Goal: Task Accomplishment & Management: Use online tool/utility

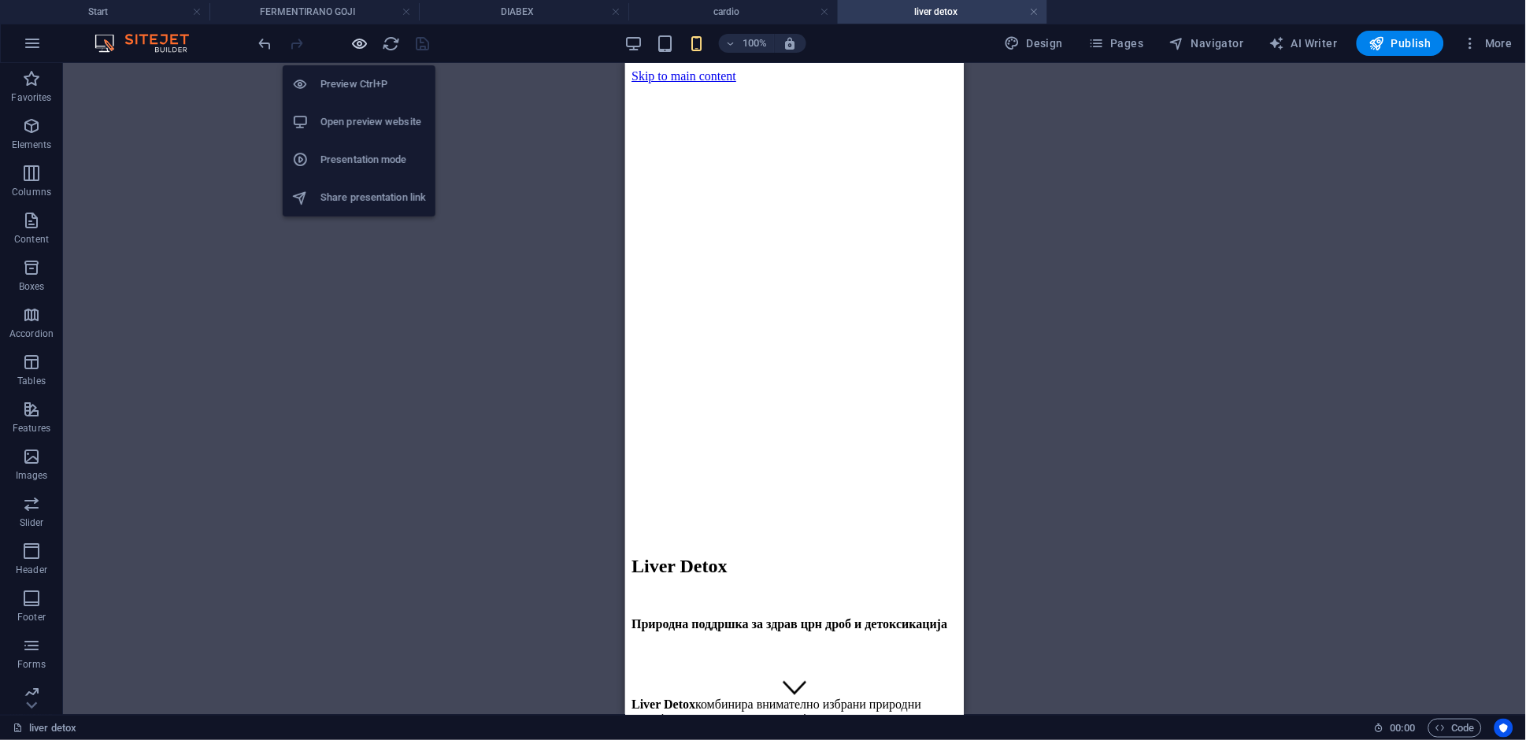
click at [357, 43] on icon "button" at bounding box center [360, 44] width 18 height 18
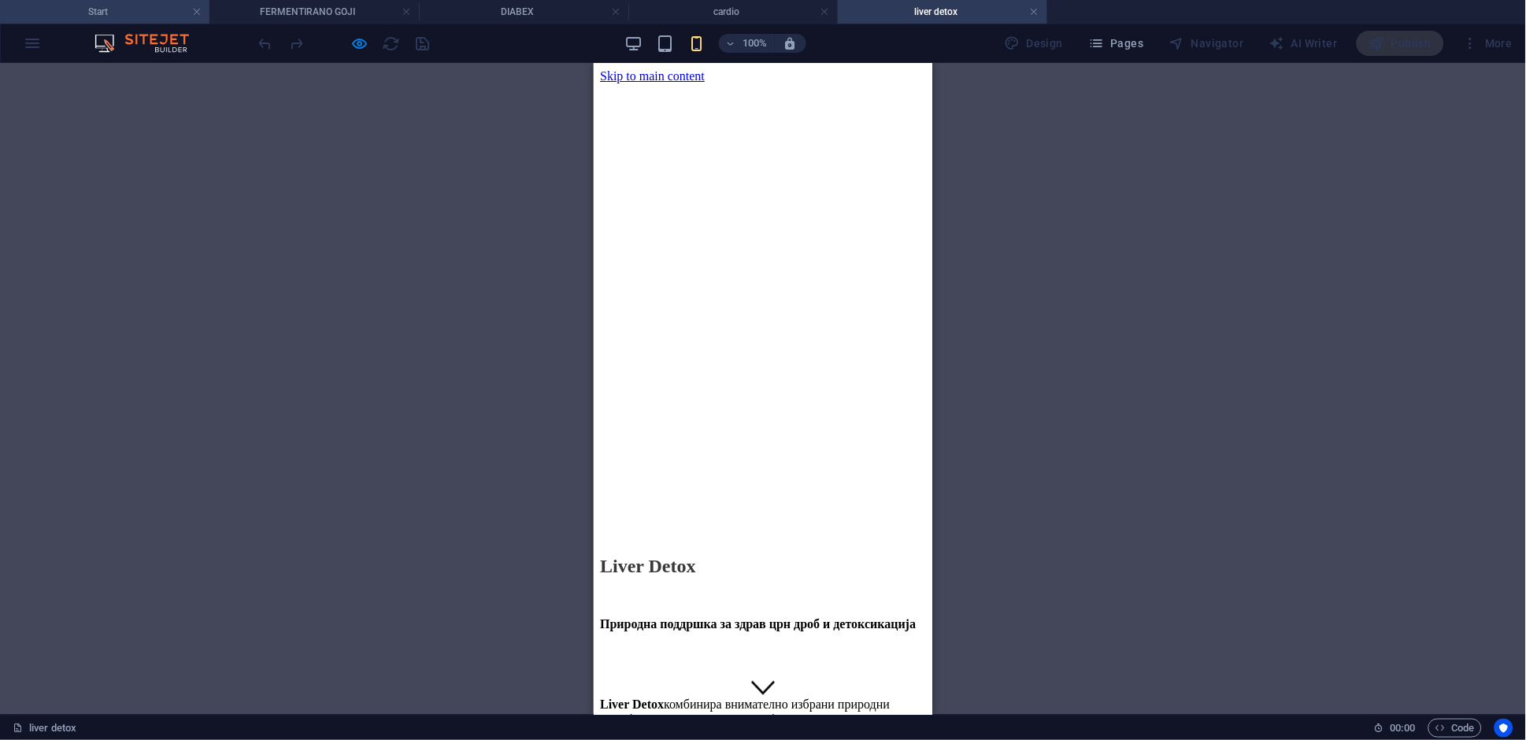
click at [137, 9] on h4 "Start" at bounding box center [104, 11] width 209 height 17
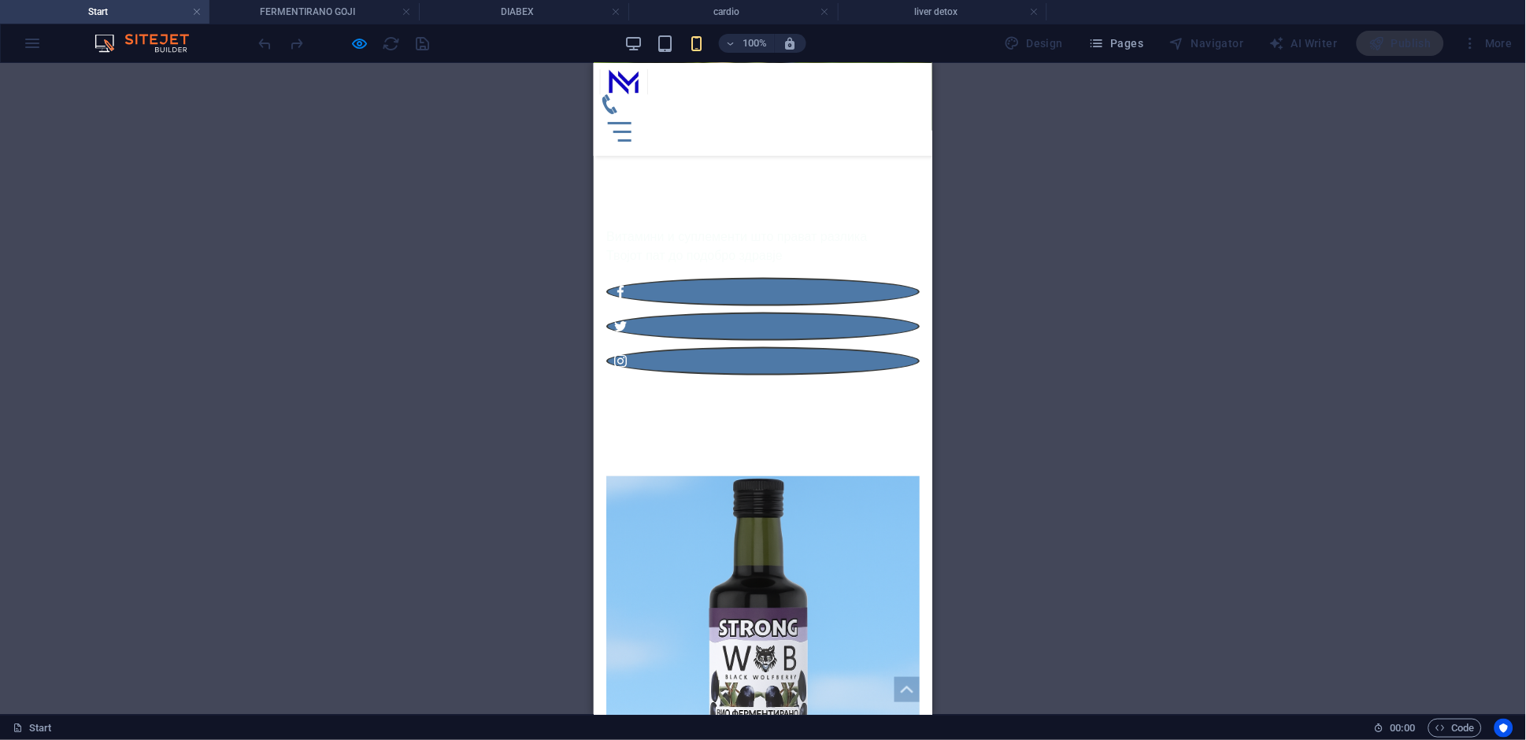
scroll to position [439, 0]
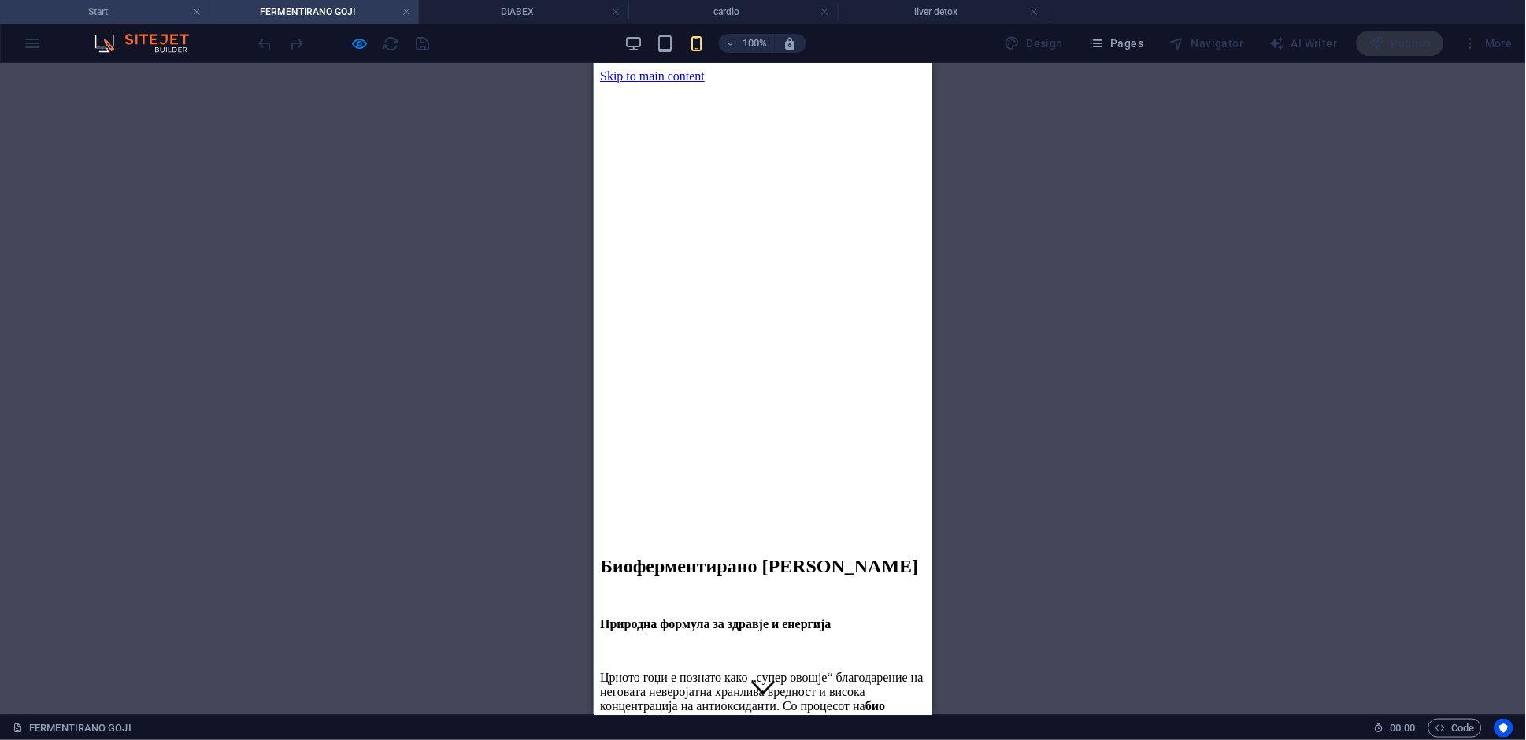
click at [95, 3] on h4 "Start" at bounding box center [104, 11] width 209 height 17
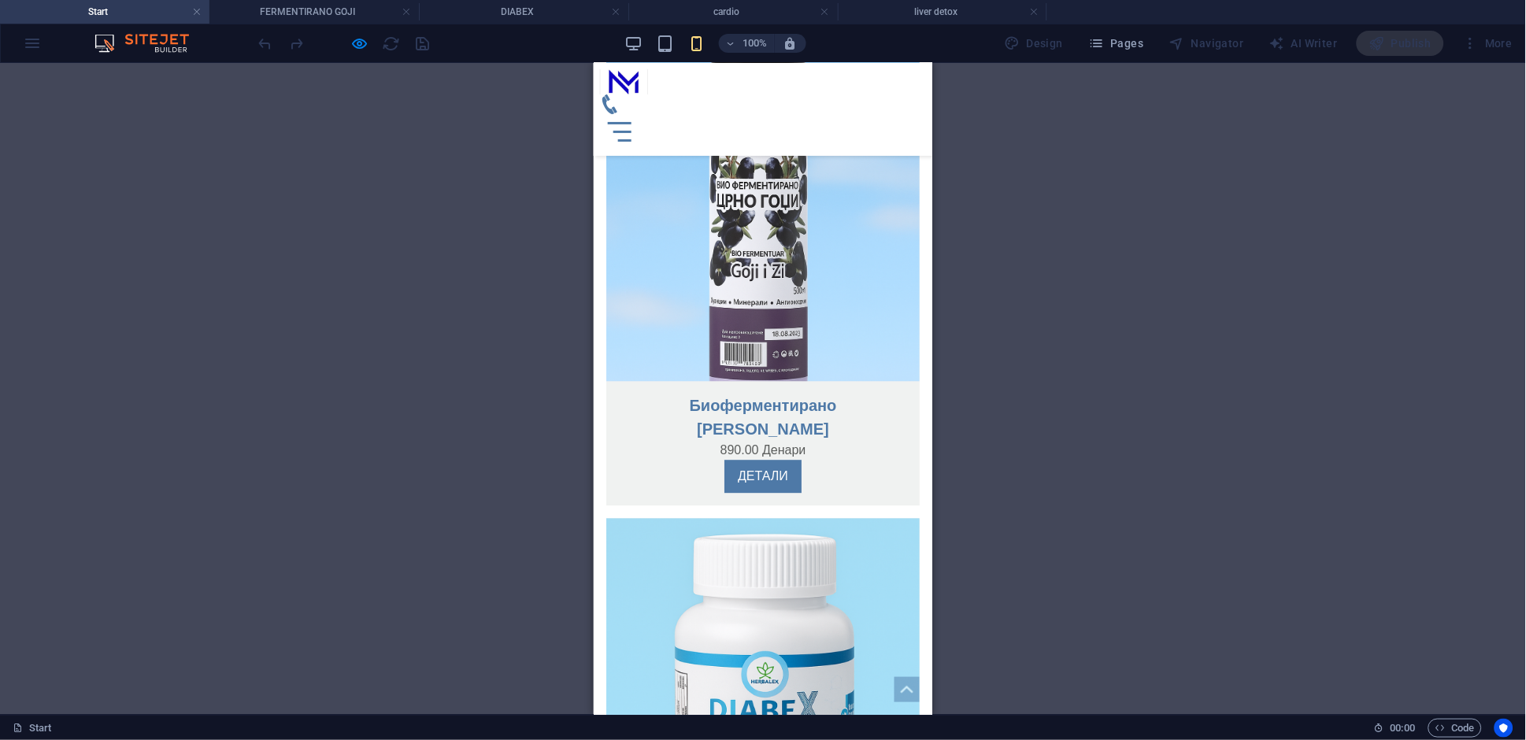
scroll to position [978, 0]
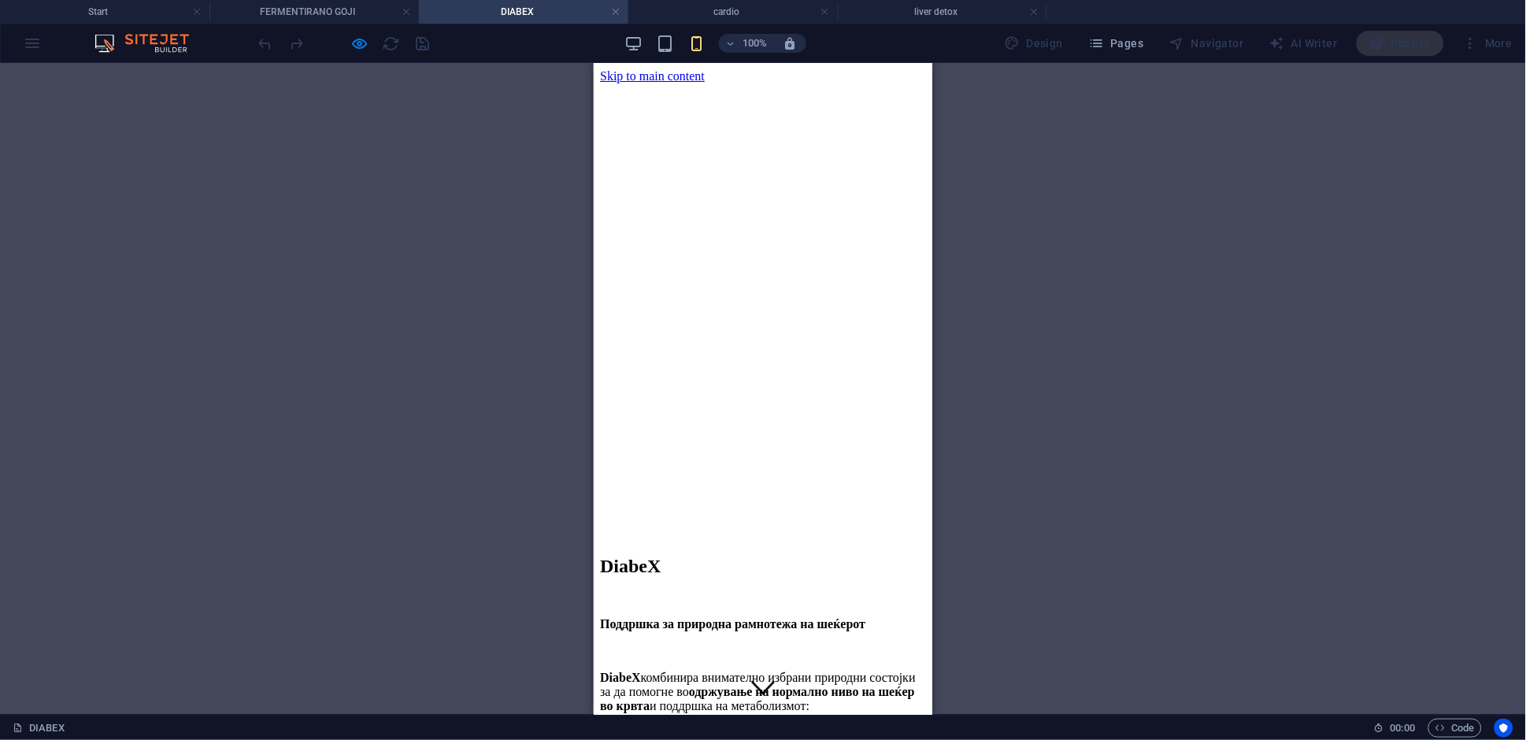
scroll to position [403, 0]
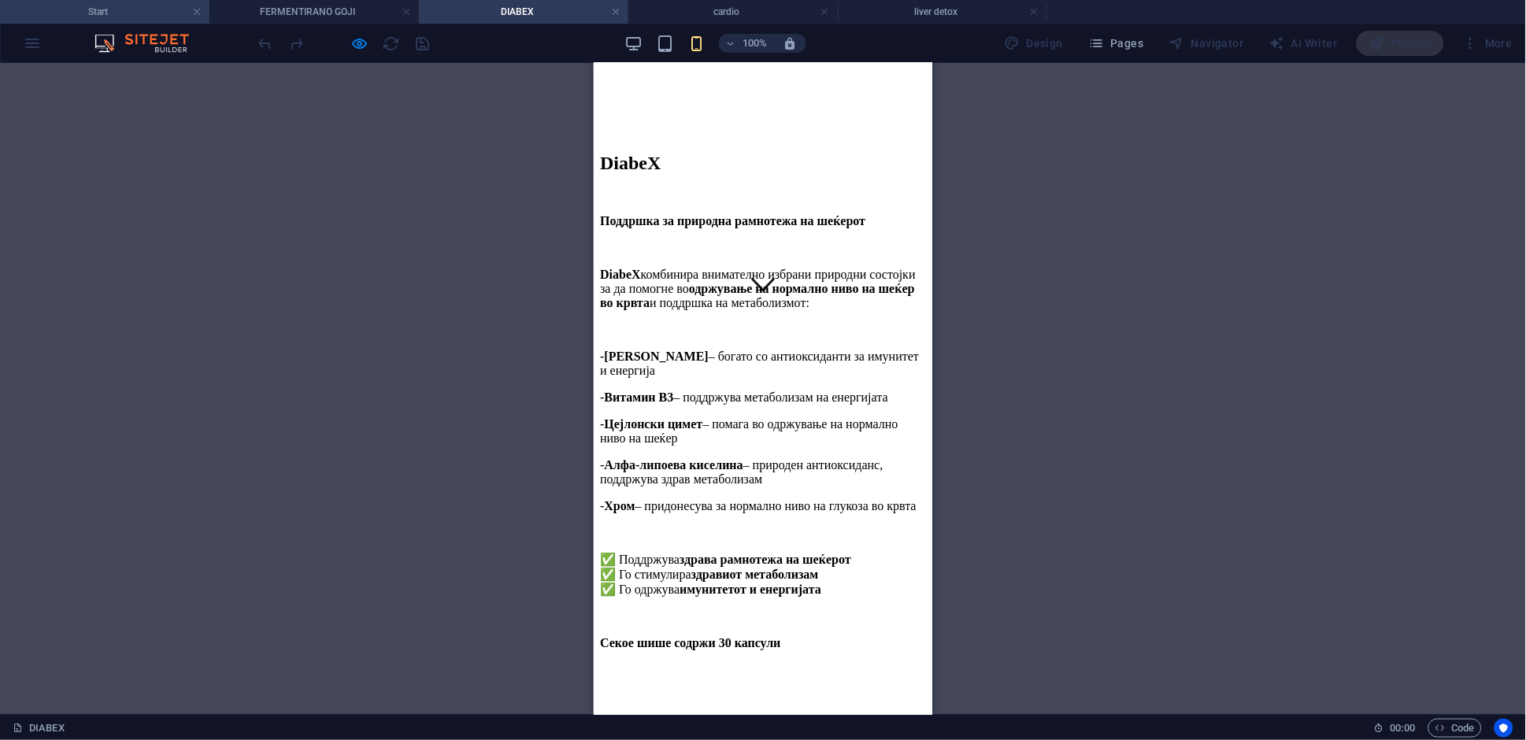
click at [149, 11] on h4 "Start" at bounding box center [104, 11] width 209 height 17
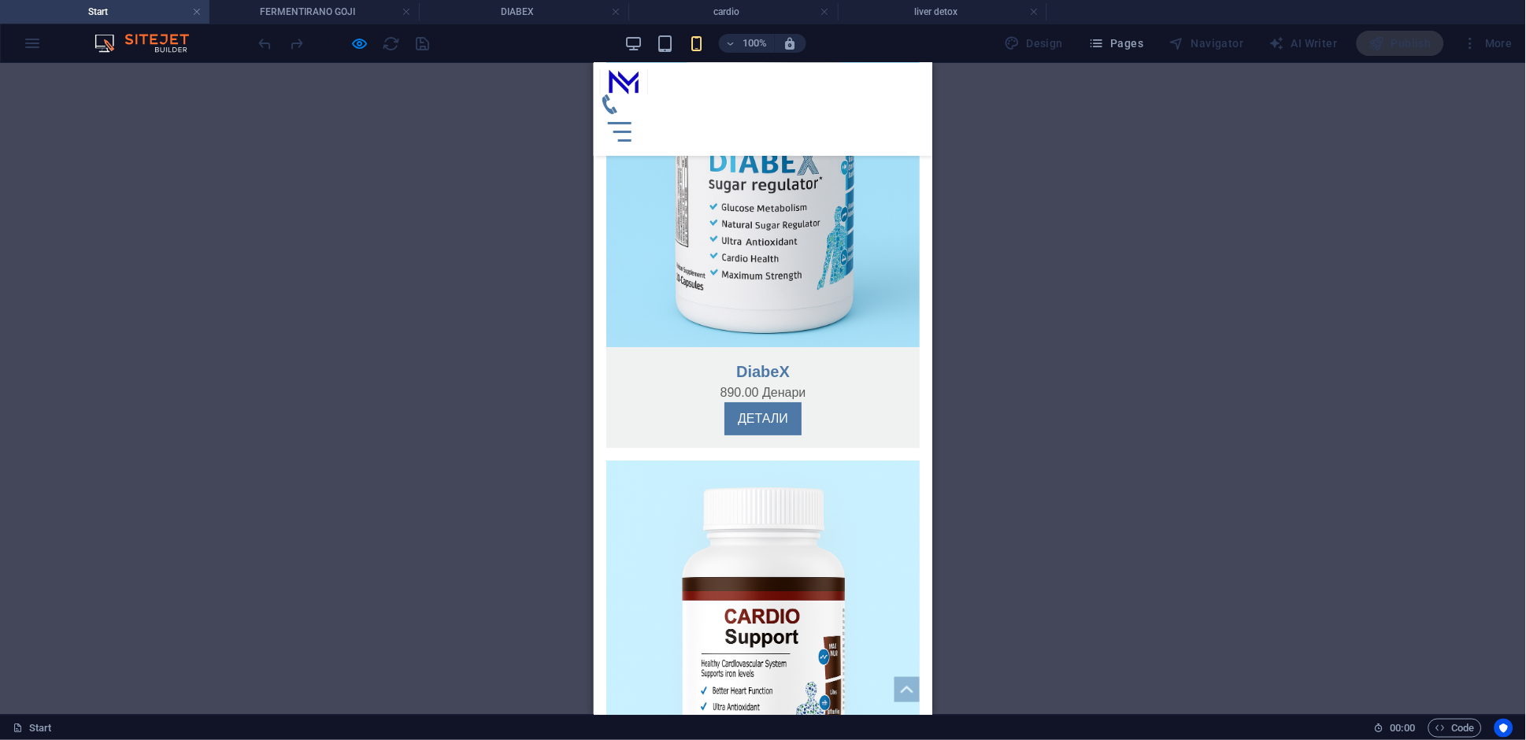
scroll to position [1515, 0]
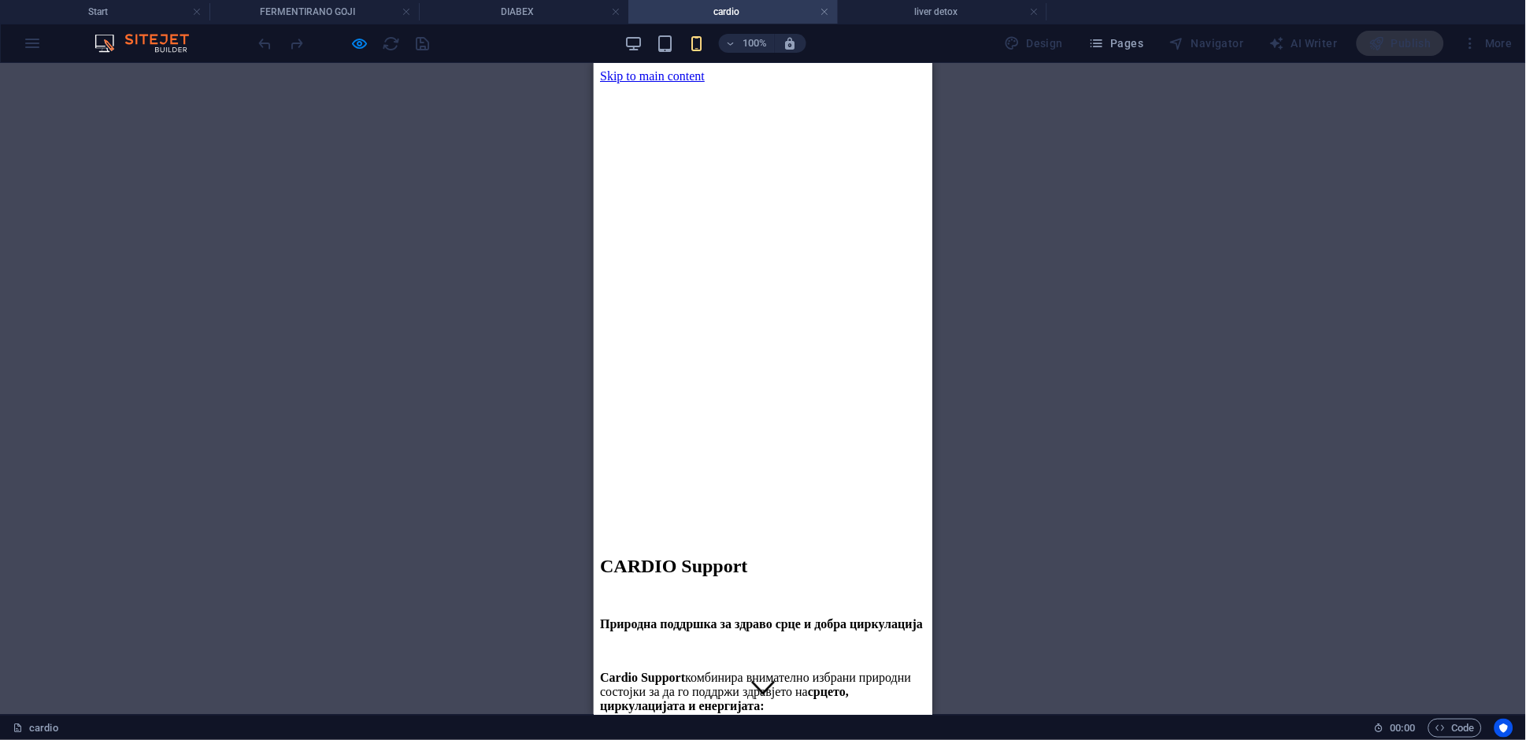
scroll to position [165, 0]
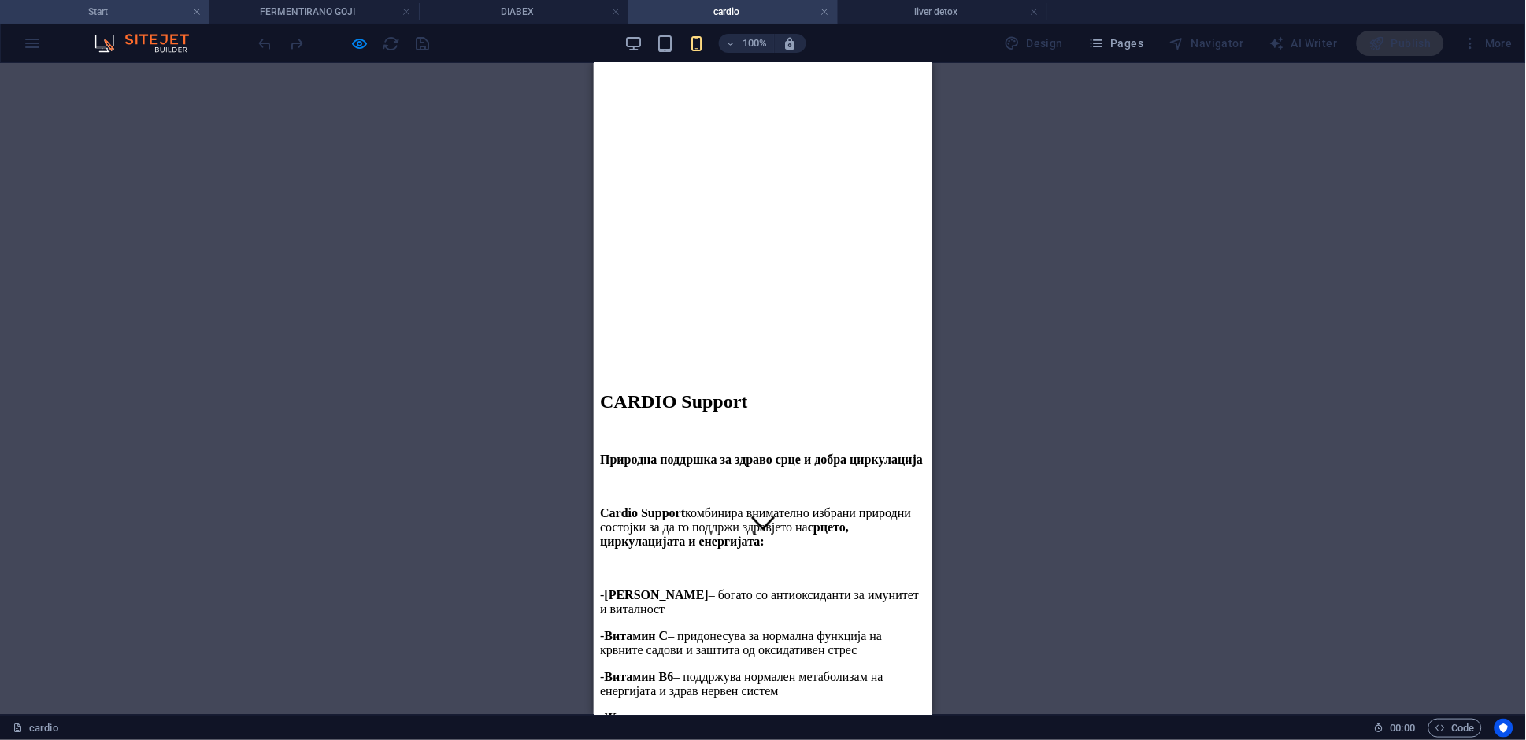
click at [138, 14] on h4 "Start" at bounding box center [104, 11] width 209 height 17
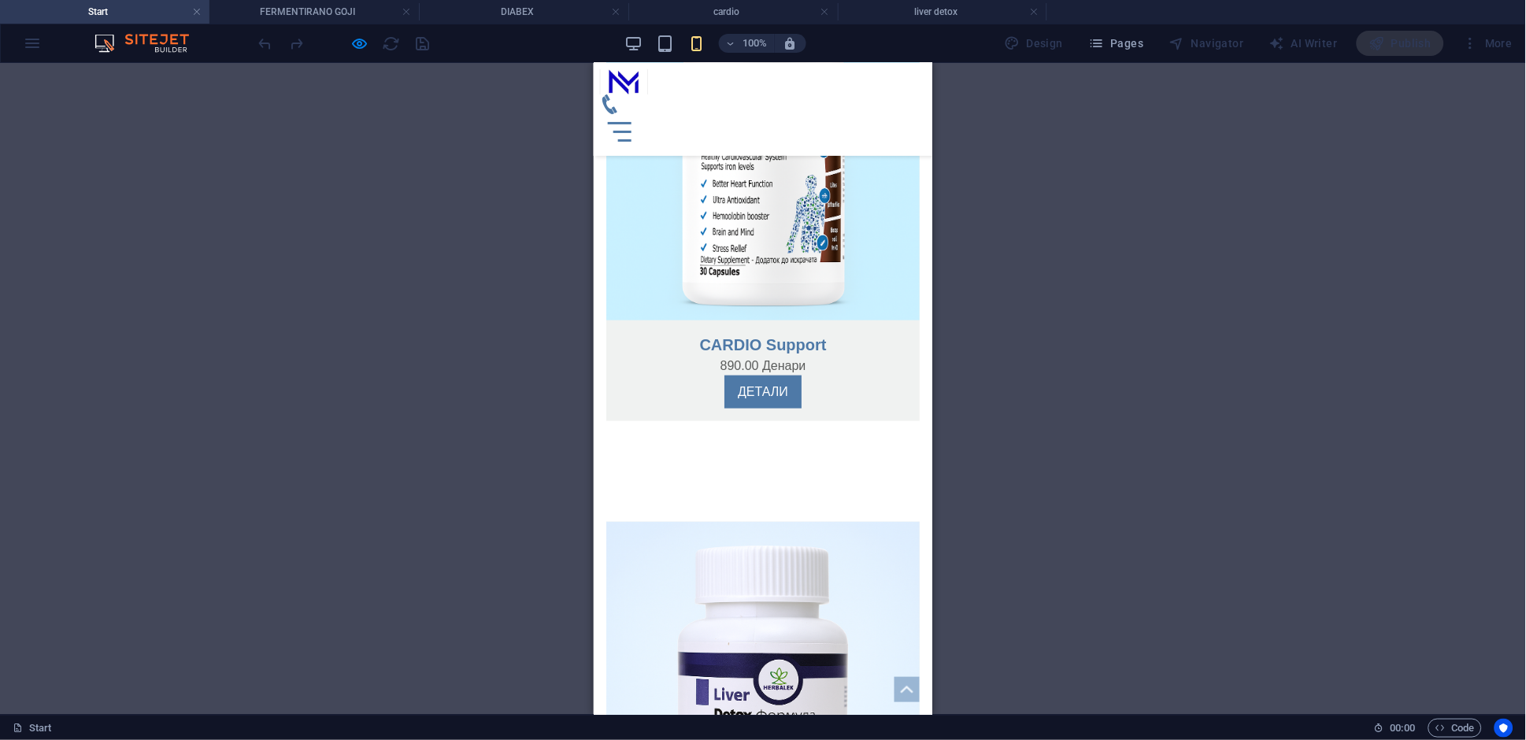
scroll to position [2086, 0]
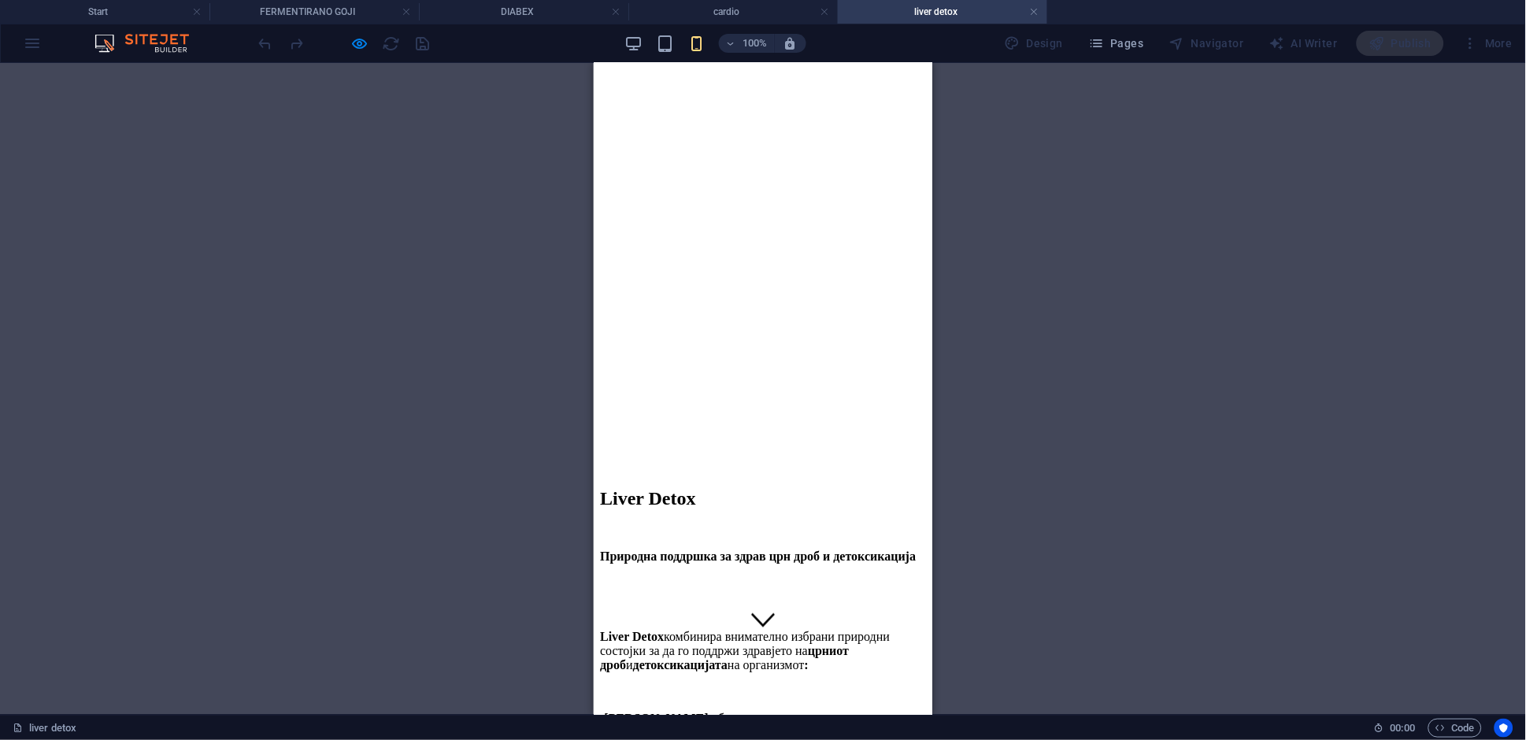
scroll to position [0, 0]
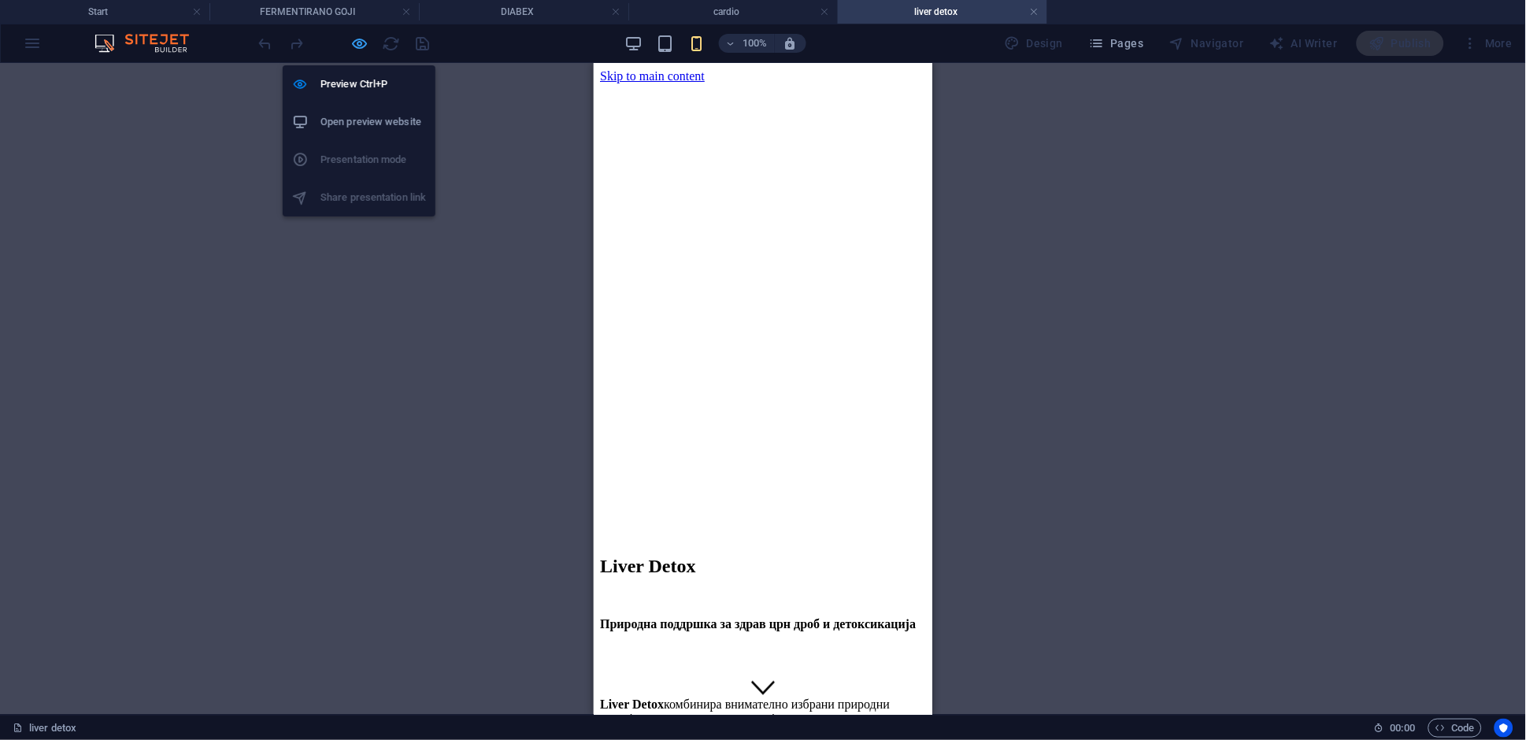
click at [361, 49] on icon "button" at bounding box center [360, 44] width 18 height 18
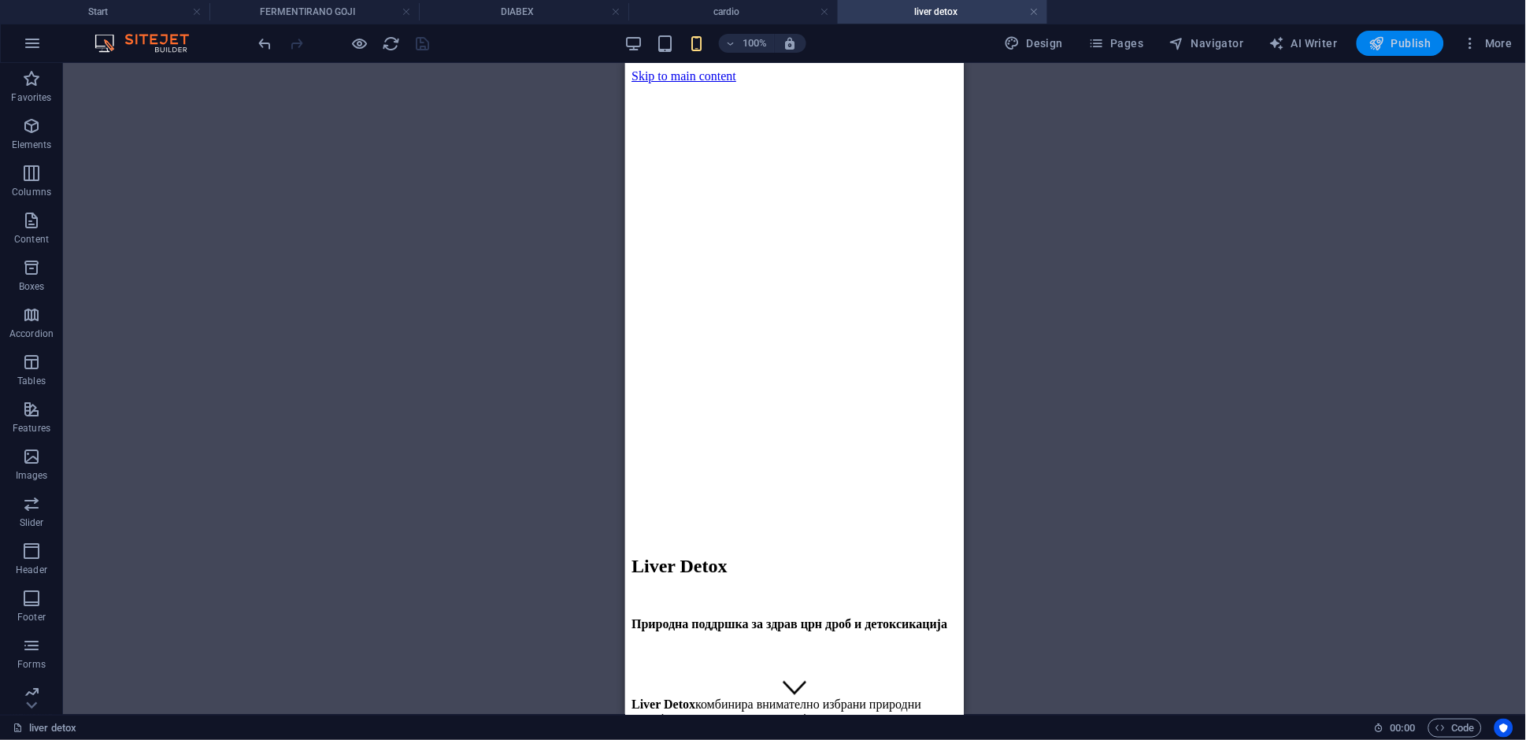
click at [1402, 53] on button "Publish" at bounding box center [1400, 43] width 87 height 25
